Goal: Task Accomplishment & Management: Manage account settings

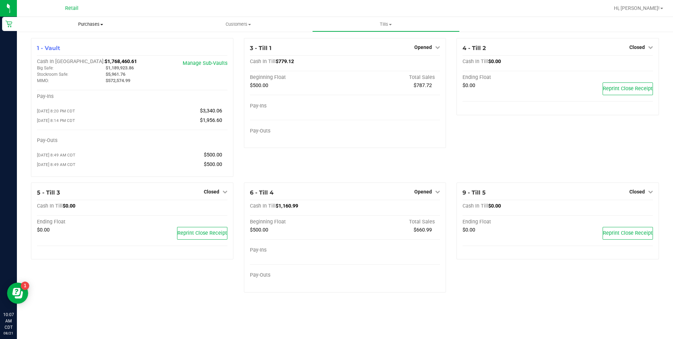
click at [89, 24] on span "Purchases" at bounding box center [91, 24] width 148 height 6
click at [89, 62] on li "All purchases" at bounding box center [91, 59] width 148 height 8
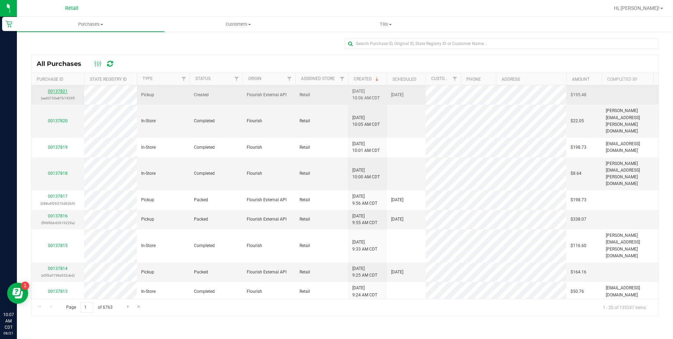
click at [65, 93] on link "00137821" at bounding box center [58, 91] width 20 height 5
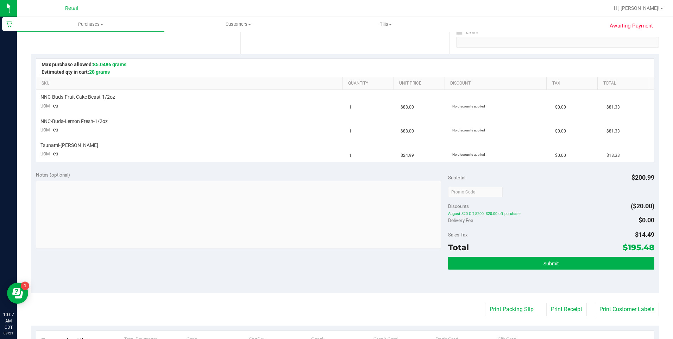
scroll to position [176, 0]
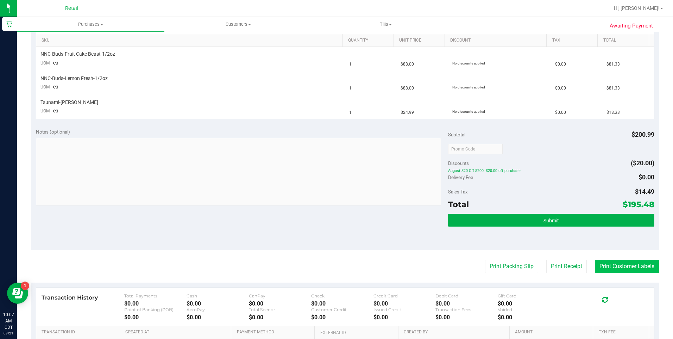
click at [604, 269] on button "Print Customer Labels" at bounding box center [627, 266] width 64 height 13
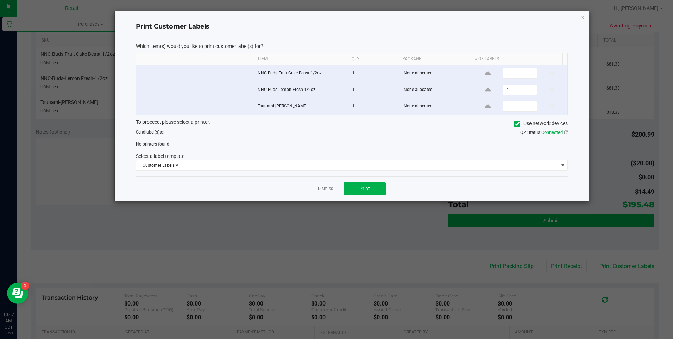
click at [517, 124] on icon at bounding box center [517, 124] width 5 height 0
click at [0, 0] on input "Use network devices" at bounding box center [0, 0] width 0 height 0
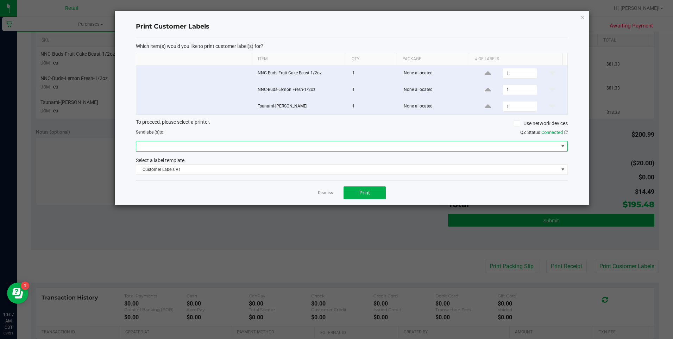
click at [219, 149] on span at bounding box center [347, 146] width 423 height 10
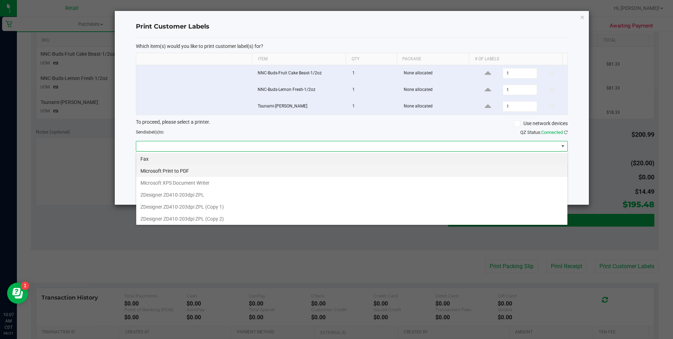
scroll to position [11, 432]
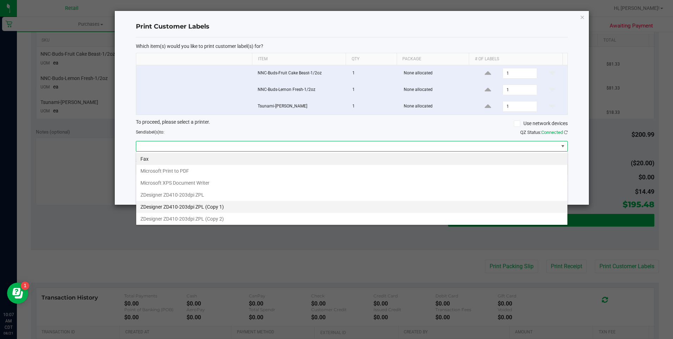
click at [189, 205] on 1\) "ZDesigner ZD410-203dpi ZPL (Copy 1)" at bounding box center [351, 207] width 431 height 12
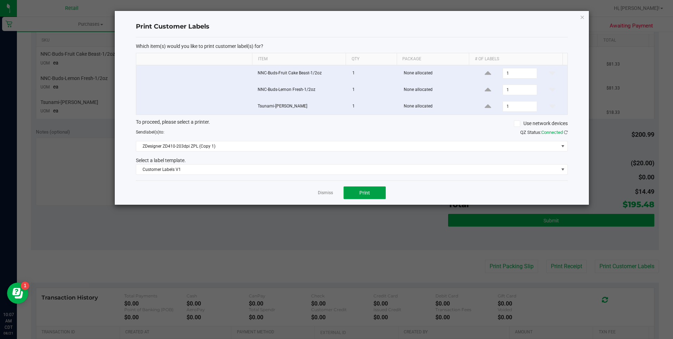
click at [361, 190] on span "Print" at bounding box center [365, 193] width 11 height 6
click at [581, 16] on icon "button" at bounding box center [582, 17] width 5 height 8
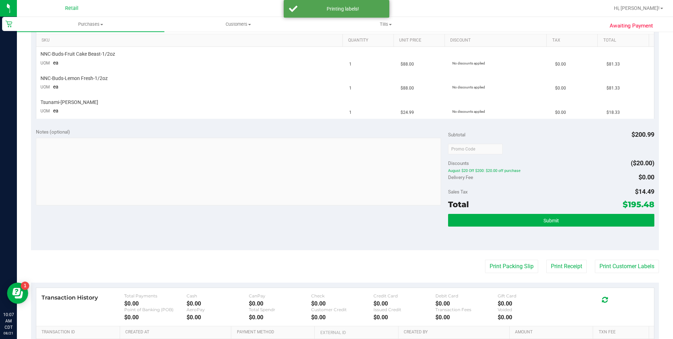
click at [511, 210] on div "Total $195.48" at bounding box center [551, 204] width 206 height 13
click at [511, 213] on div "Subtotal $200.99 Discounts ($20.00) August $20 Off $200: $20.00 off purchase De…" at bounding box center [551, 186] width 206 height 117
click at [512, 215] on button "Submit" at bounding box center [551, 220] width 206 height 13
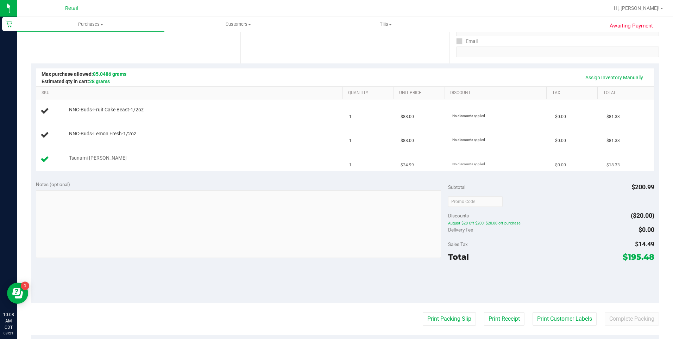
scroll to position [106, 0]
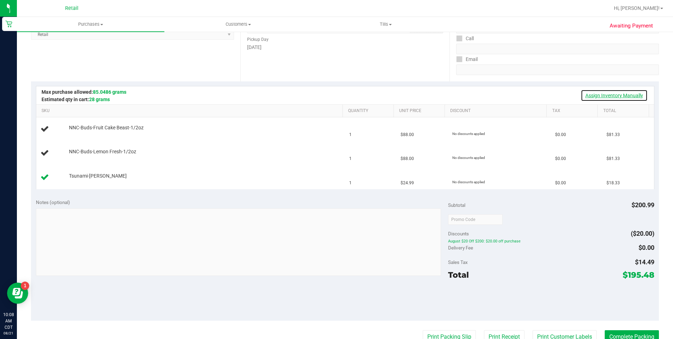
click at [582, 95] on link "Assign Inventory Manually" at bounding box center [614, 95] width 67 height 12
click at [87, 133] on link "Add Package" at bounding box center [81, 132] width 25 height 5
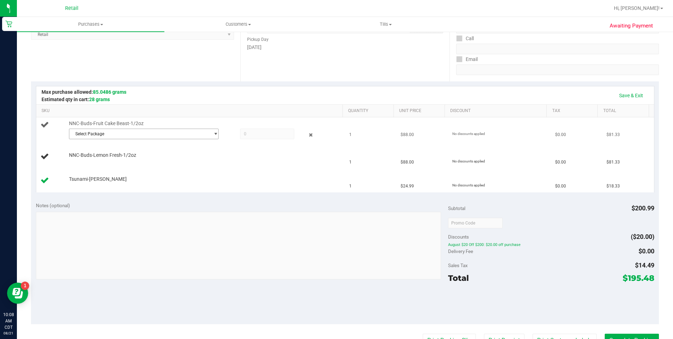
click at [114, 135] on span "Select Package" at bounding box center [139, 134] width 141 height 10
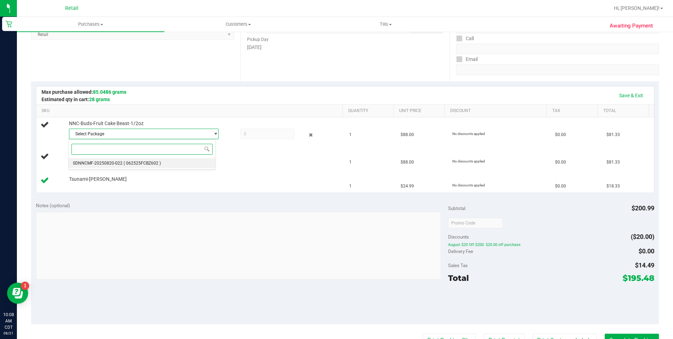
drag, startPoint x: 110, startPoint y: 165, endPoint x: 129, endPoint y: 156, distance: 21.6
click at [112, 164] on span "SDNNCMF-20250820-022" at bounding box center [98, 163] width 50 height 5
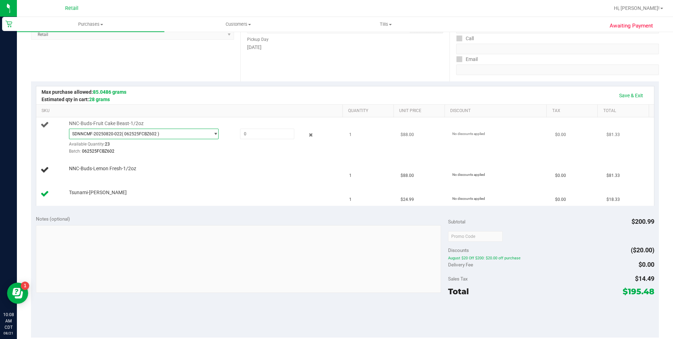
click at [253, 127] on div "NNC-Buds-Fruit Cake Beast-1/2oz SDNNCMF-20250820-022 ( 062525FCBZ602 ) SDNNCMF-…" at bounding box center [203, 137] width 274 height 35
click at [253, 132] on span at bounding box center [267, 134] width 54 height 11
type input "1"
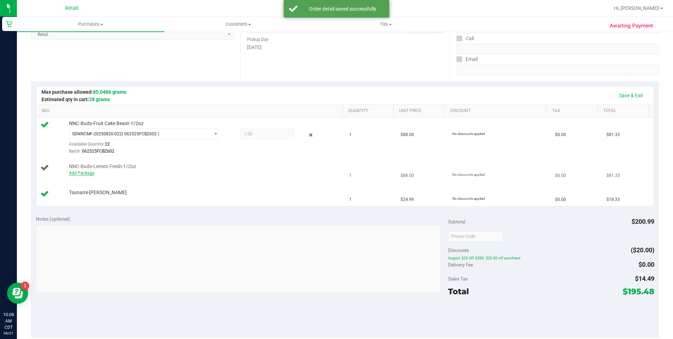
click at [79, 171] on link "Add Package" at bounding box center [81, 172] width 25 height 5
click at [100, 178] on span "Select Package" at bounding box center [139, 175] width 141 height 10
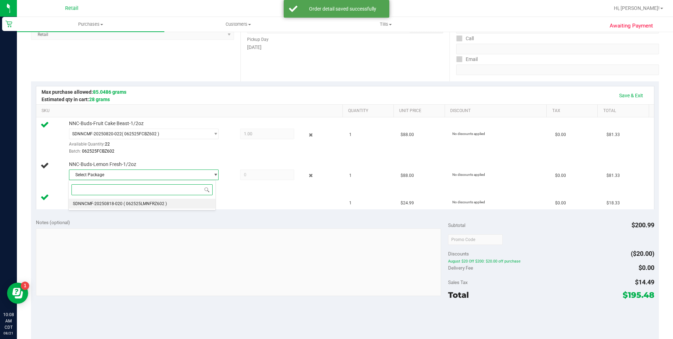
click at [95, 201] on span "SDNNCMF-20250818-020" at bounding box center [98, 203] width 50 height 5
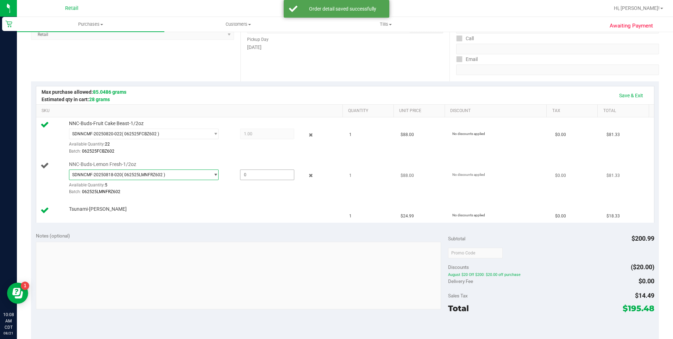
click at [263, 179] on span at bounding box center [267, 174] width 54 height 11
type input "1"
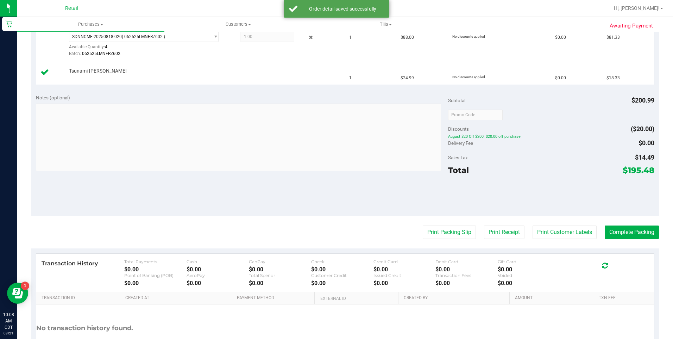
scroll to position [247, 0]
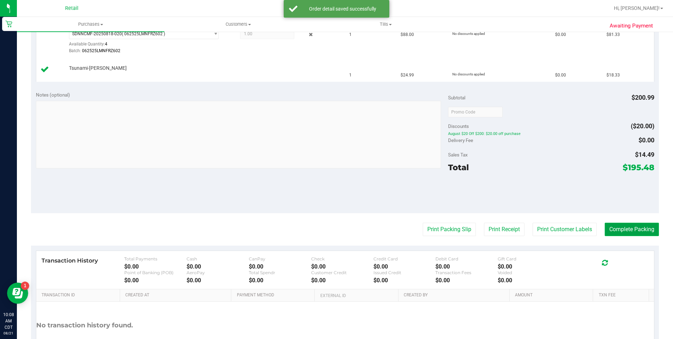
click at [635, 231] on button "Complete Packing" at bounding box center [632, 229] width 54 height 13
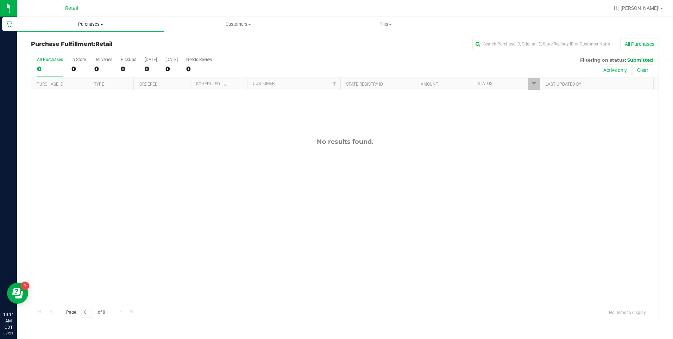
click at [94, 24] on span "Purchases" at bounding box center [91, 24] width 148 height 6
